Goal: Information Seeking & Learning: Learn about a topic

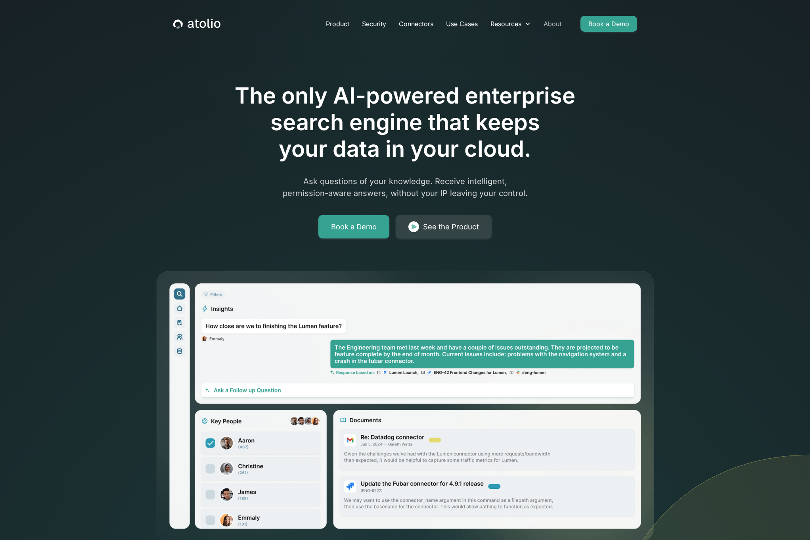
click at [555, 23] on link "About" at bounding box center [552, 24] width 31 height 16
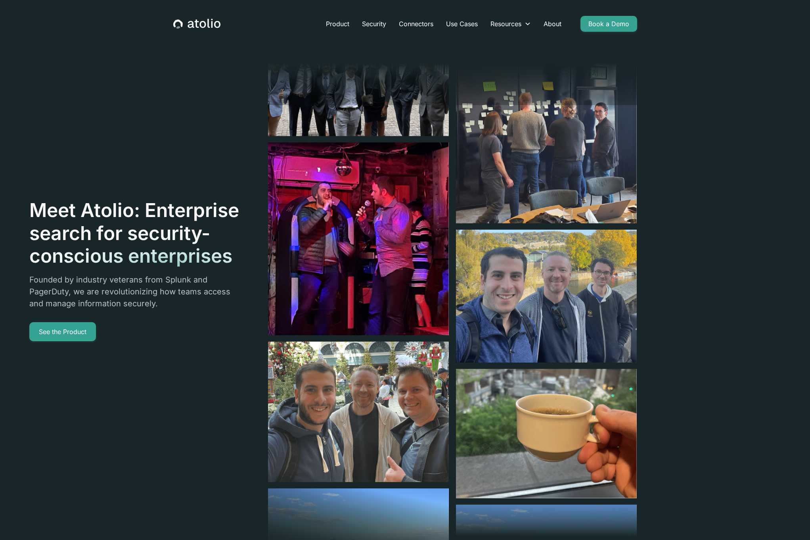
click at [222, 222] on h1 "Meet Atolio: Enterprise search for security-conscious enterprises" at bounding box center [134, 233] width 211 height 69
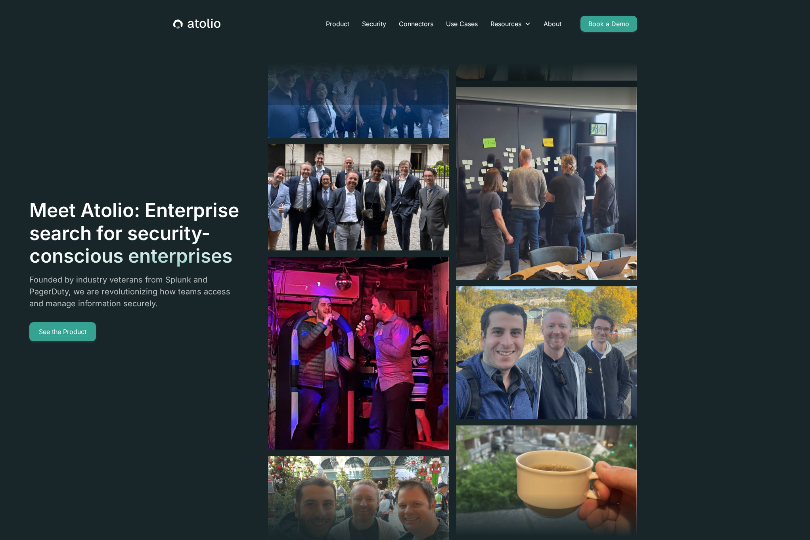
click at [160, 362] on div "Meet Atolio: Enterprise search for security-conscious enterprises Founded by in…" at bounding box center [333, 270] width 608 height 540
